Goal: Check status: Check status

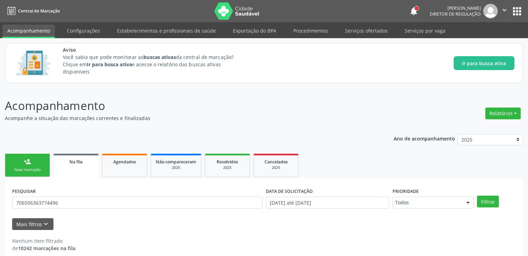
scroll to position [8, 0]
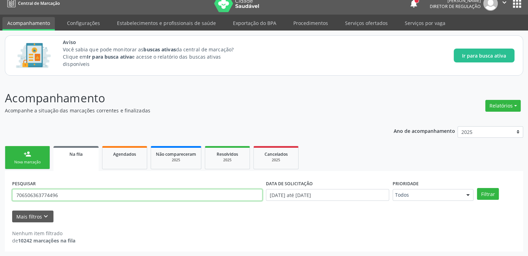
click at [477, 188] on button "Filtrar" at bounding box center [488, 194] width 22 height 12
drag, startPoint x: 63, startPoint y: 191, endPoint x: 4, endPoint y: 197, distance: 59.7
click at [4, 197] on div "Acompanhamento Acompanhe a situação das marcações correntes e finalizadas Relat…" at bounding box center [264, 169] width 528 height 176
paste input "111.681.674-18"
click at [477, 188] on button "Filtrar" at bounding box center [488, 194] width 22 height 12
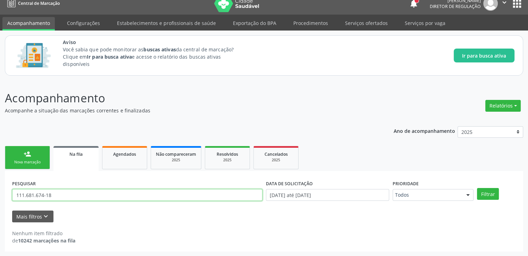
click at [45, 191] on input "111.681.674-18" at bounding box center [137, 195] width 250 height 12
click at [54, 195] on input "11168674-18" at bounding box center [137, 195] width 250 height 12
drag, startPoint x: 54, startPoint y: 195, endPoint x: 0, endPoint y: 194, distance: 53.8
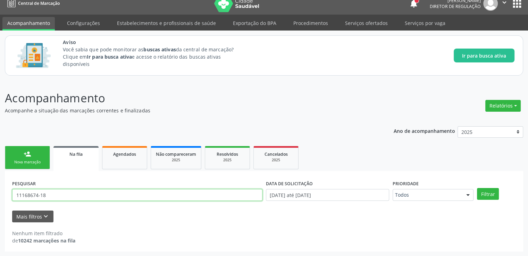
click at [26, 195] on input "11168674-18" at bounding box center [137, 195] width 250 height 12
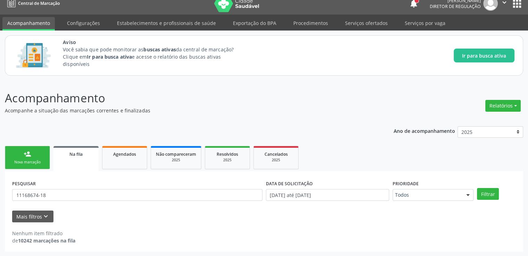
click at [0, 194] on div "Acompanhamento Acompanhe a situação das marcações correntes e finalizadas Relat…" at bounding box center [264, 169] width 528 height 176
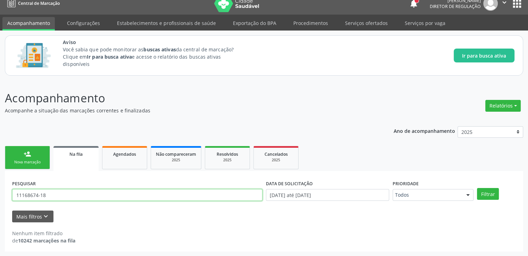
click at [60, 196] on input "11168674-18" at bounding box center [137, 195] width 250 height 12
type input "1"
paste input "111.681.674-18"
type input "11168167418"
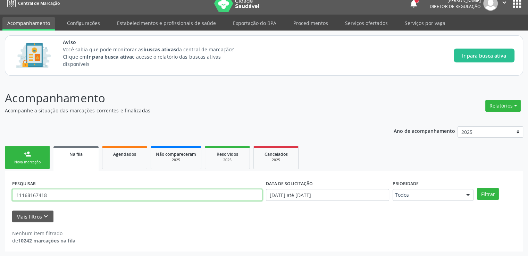
click at [477, 188] on button "Filtrar" at bounding box center [488, 194] width 22 height 12
